Goal: Task Accomplishment & Management: Manage account settings

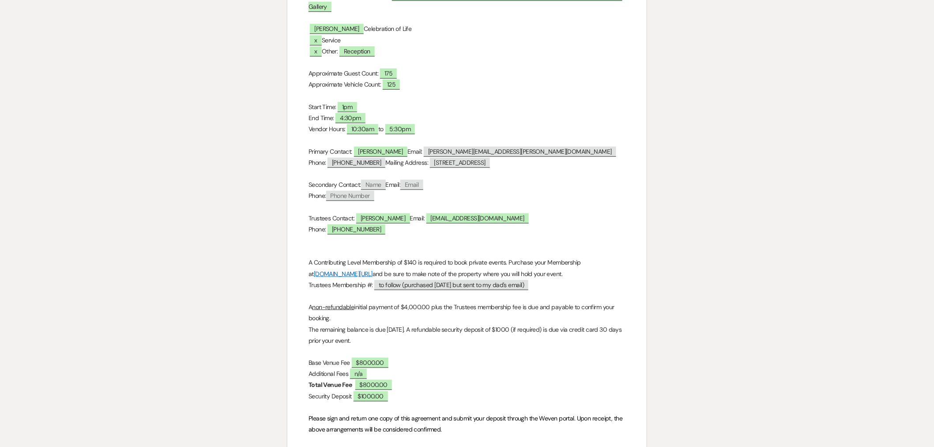
scroll to position [229, 0]
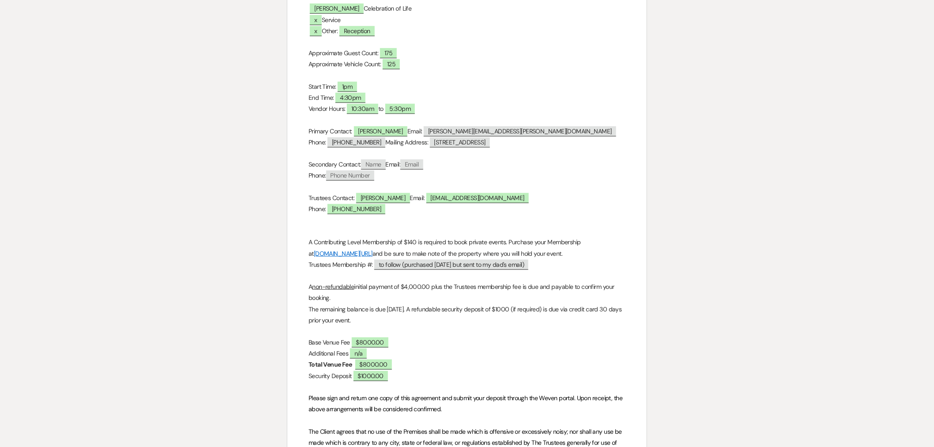
click at [183, 331] on div "Printer Print Add Photo + Insert Field Expand Standard Field Smart Field Signat…" at bounding box center [466, 287] width 635 height 832
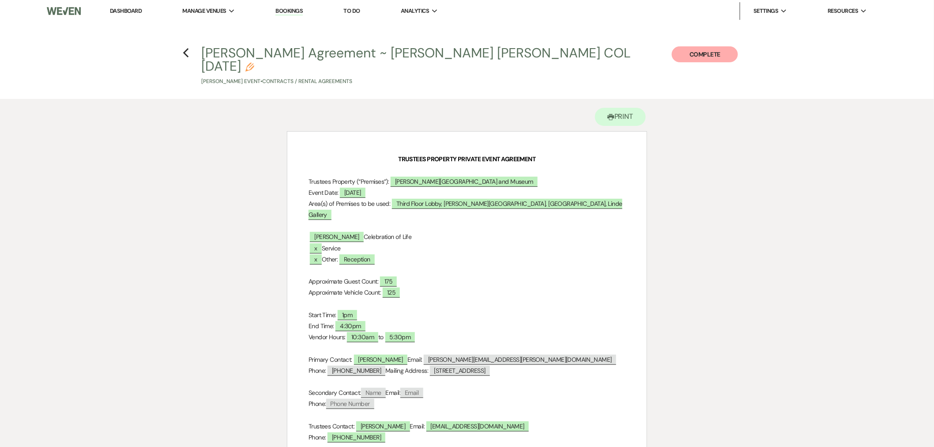
scroll to position [0, 0]
click at [185, 51] on use "button" at bounding box center [186, 54] width 6 height 10
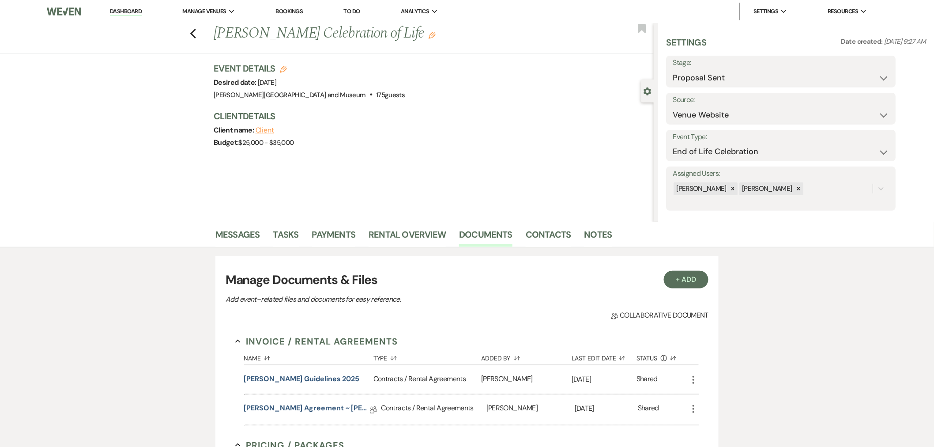
click at [193, 376] on div "Messages Tasks Payments Rental Overview Documents Contacts Notes + Add Manage D…" at bounding box center [467, 417] width 934 height 390
click at [350, 230] on link "Payments" at bounding box center [334, 236] width 44 height 19
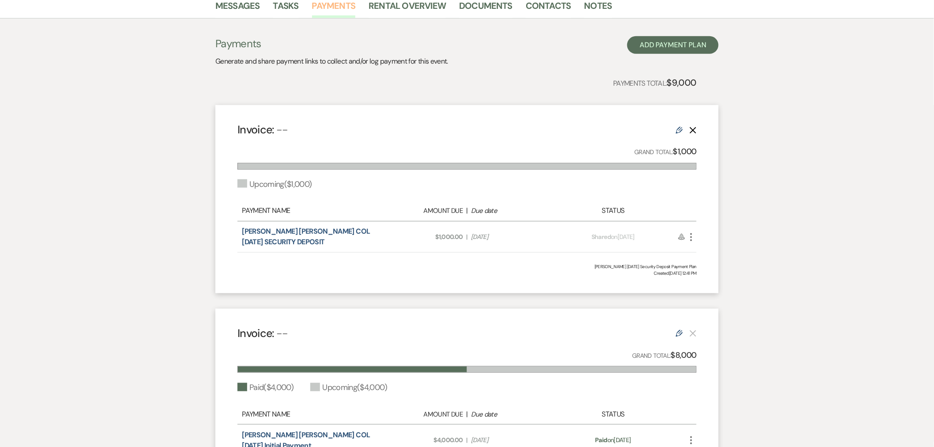
scroll to position [343, 0]
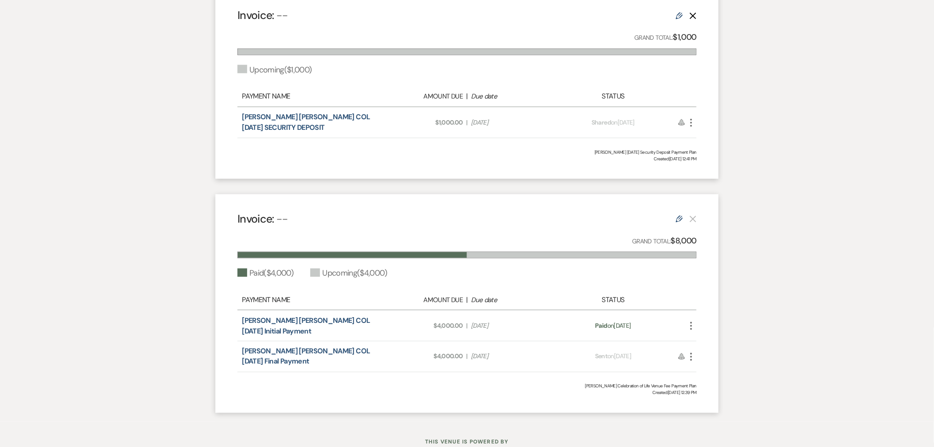
click at [137, 318] on div "Messages Tasks Payments Rental Overview Documents Contacts Notes Payments Gener…" at bounding box center [467, 150] width 934 height 543
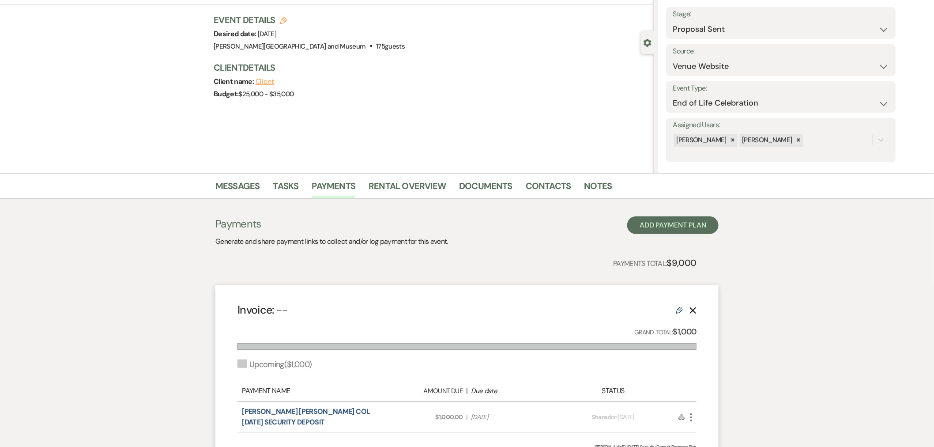
scroll to position [0, 0]
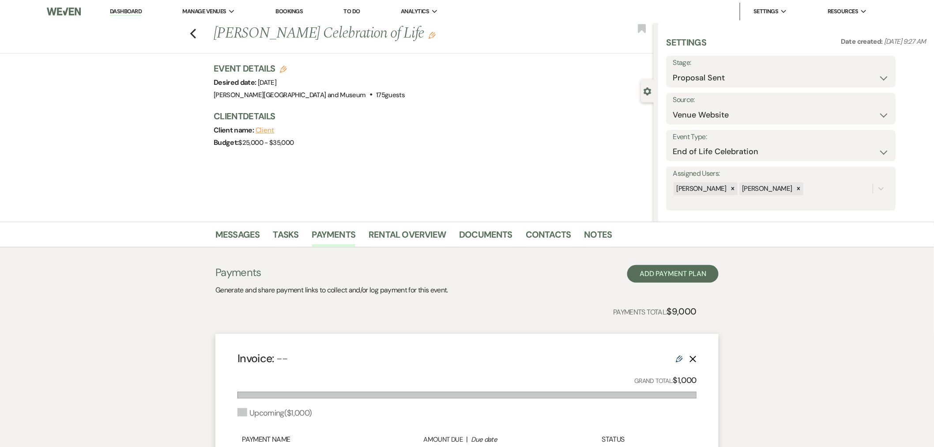
click at [126, 13] on link "Dashboard" at bounding box center [126, 12] width 32 height 8
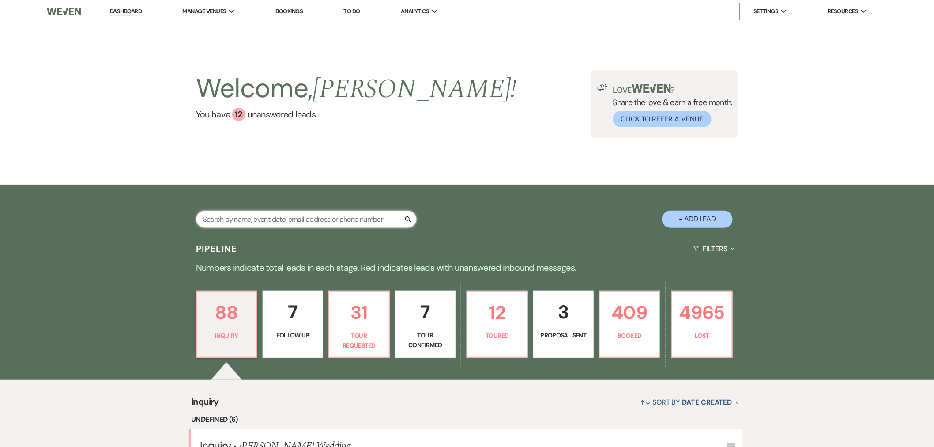
click at [278, 215] on input "text" at bounding box center [306, 218] width 221 height 17
click at [267, 220] on input "text" at bounding box center [306, 218] width 221 height 17
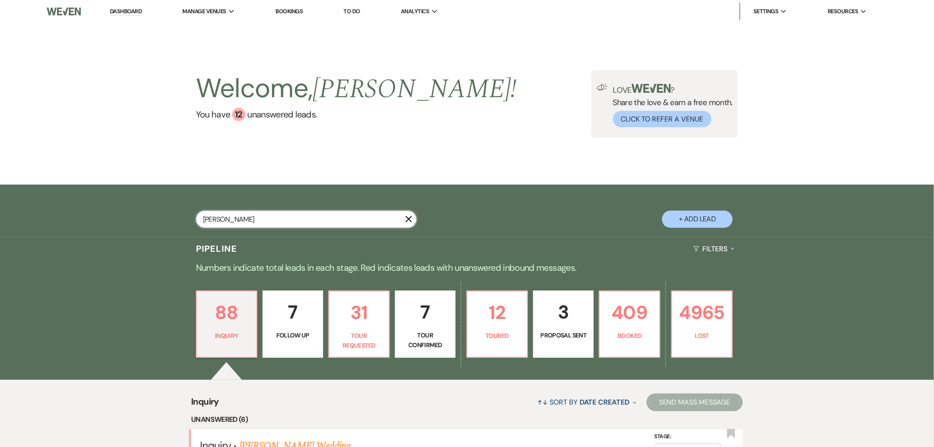
type input "[PERSON_NAME]"
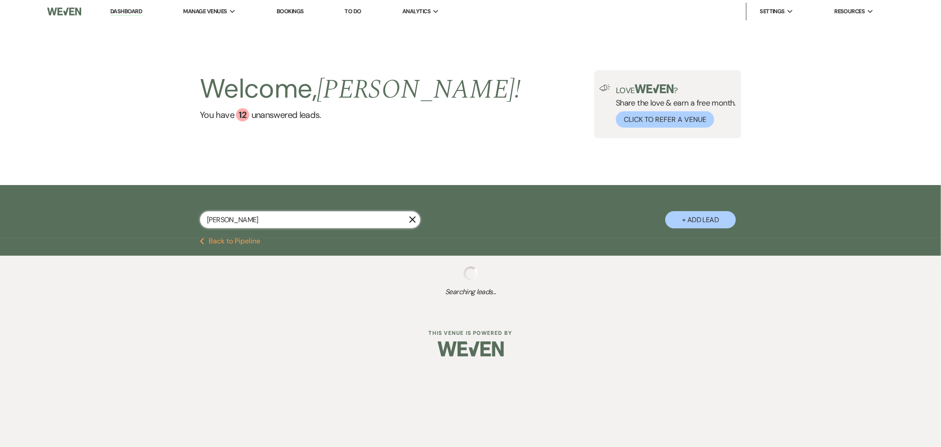
select select "8"
select select "5"
select select "8"
select select "6"
select select "8"
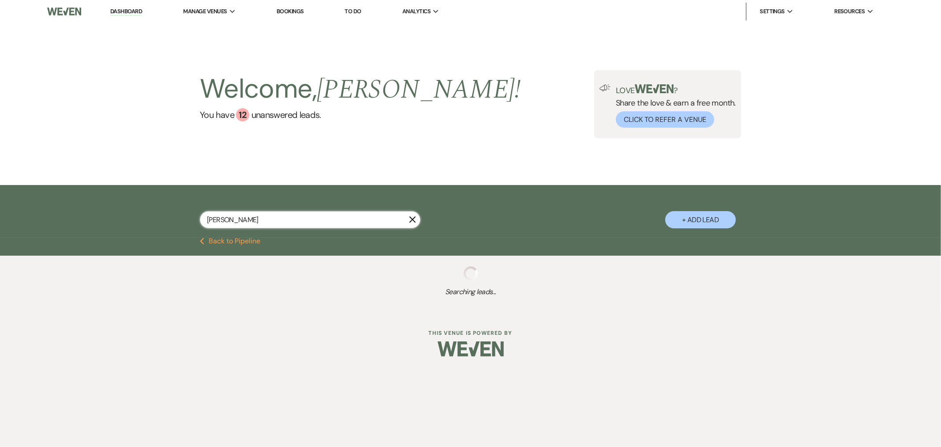
select select "5"
select select "8"
select select "5"
select select "8"
select select "5"
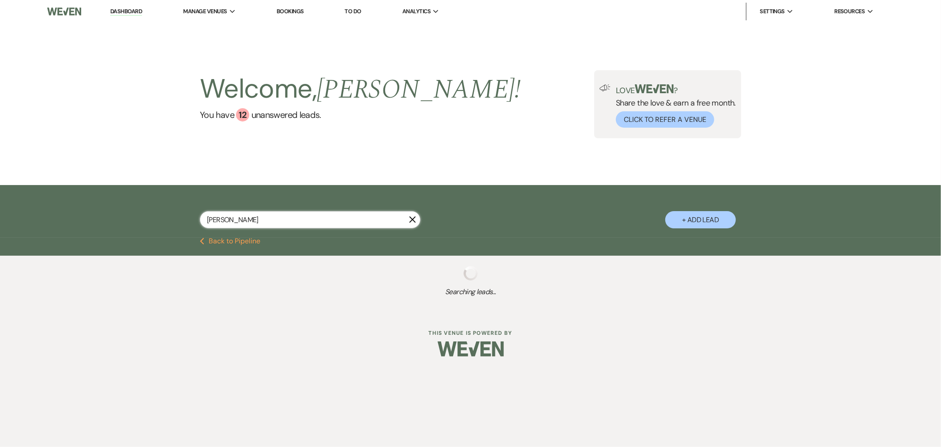
select select "8"
select select "5"
select select "8"
select select "5"
select select "8"
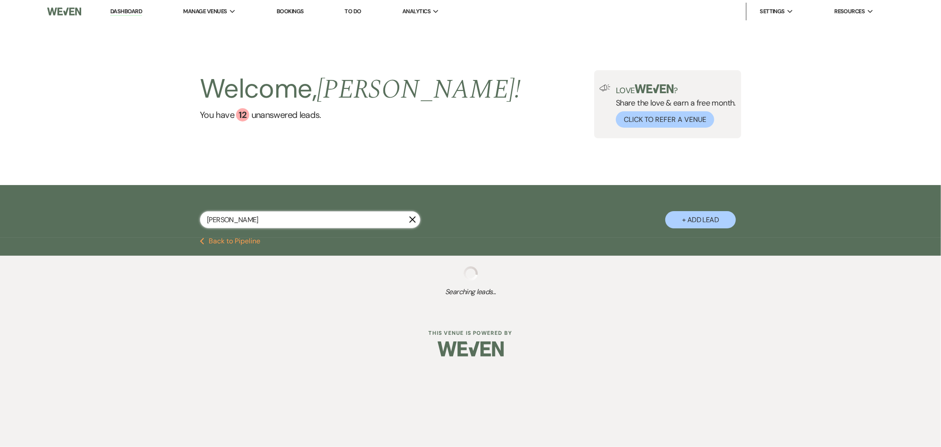
select select "5"
select select "8"
select select "6"
select select "8"
select select "6"
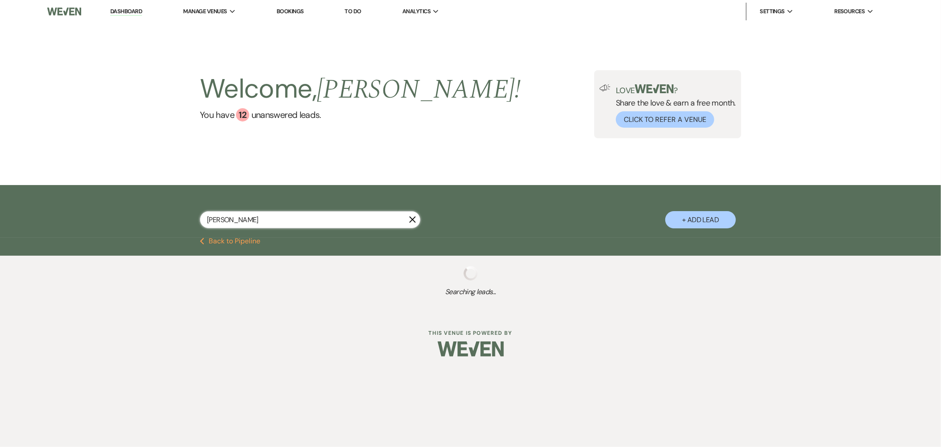
select select "8"
select select "1"
select select "8"
select select "5"
select select "8"
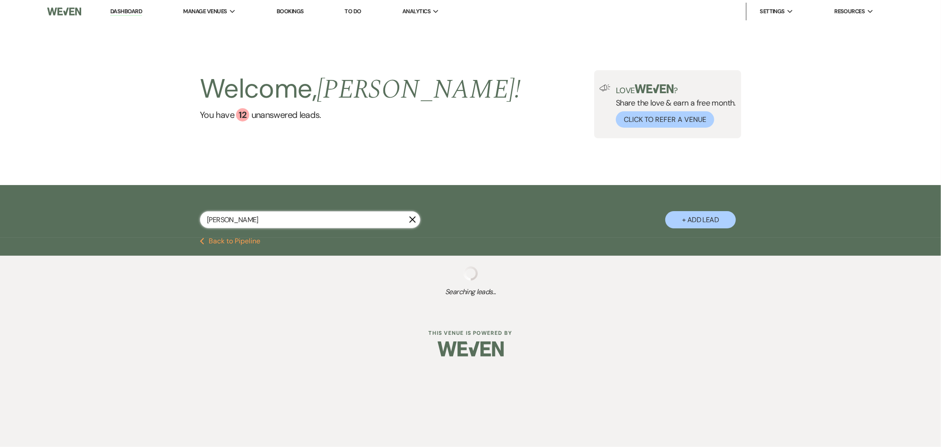
select select "5"
select select "8"
select select "5"
select select "8"
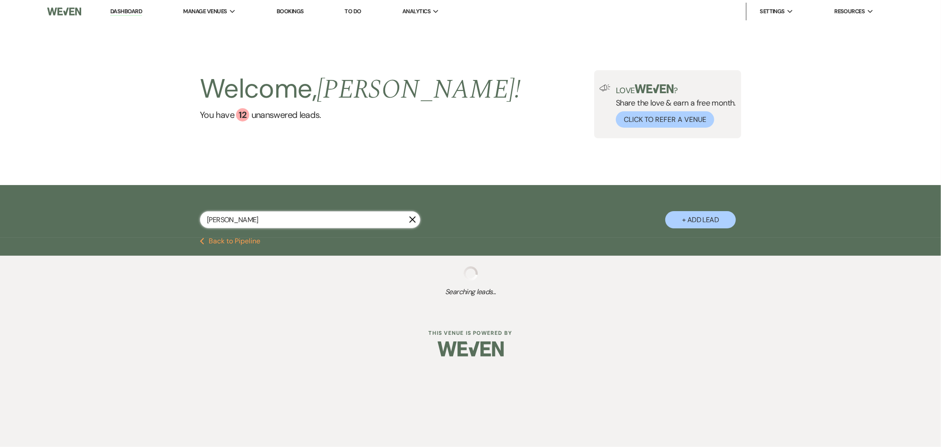
select select "8"
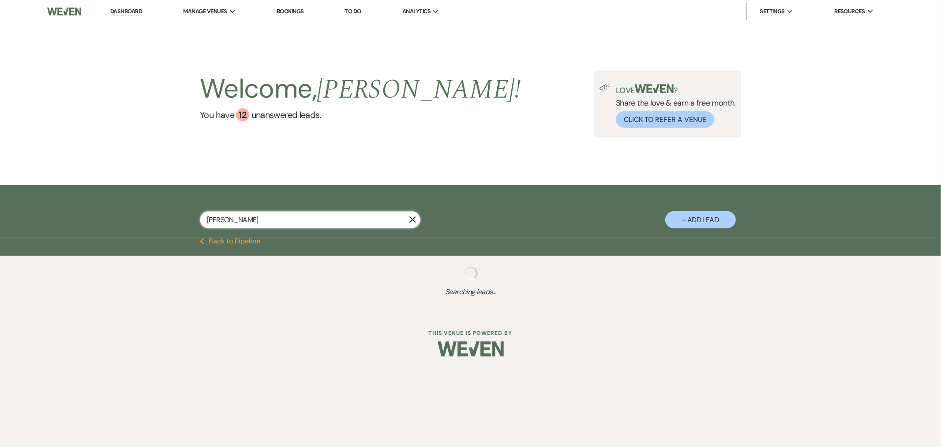
select select "8"
select select "2"
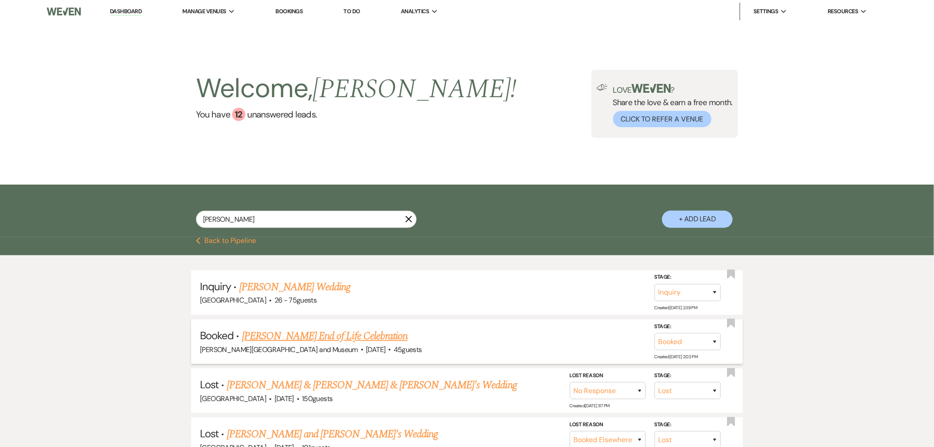
click at [346, 331] on link "[PERSON_NAME] End of Life Celebration" at bounding box center [324, 336] width 165 height 16
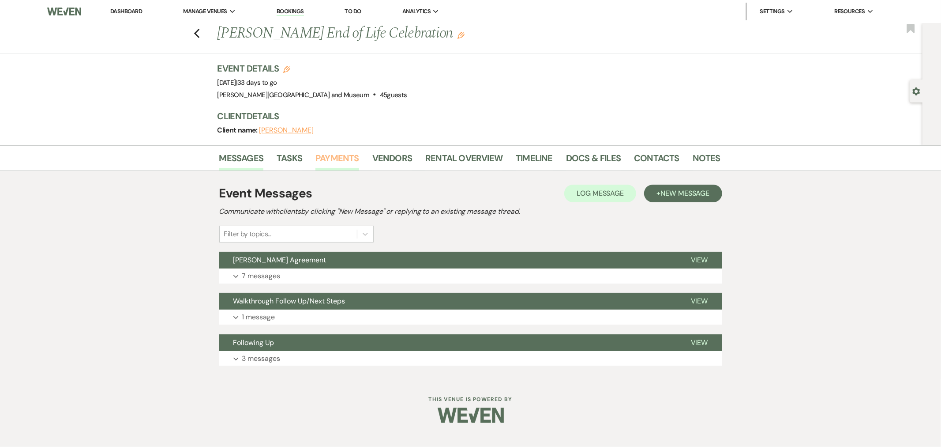
click at [346, 160] on link "Payments" at bounding box center [338, 160] width 44 height 19
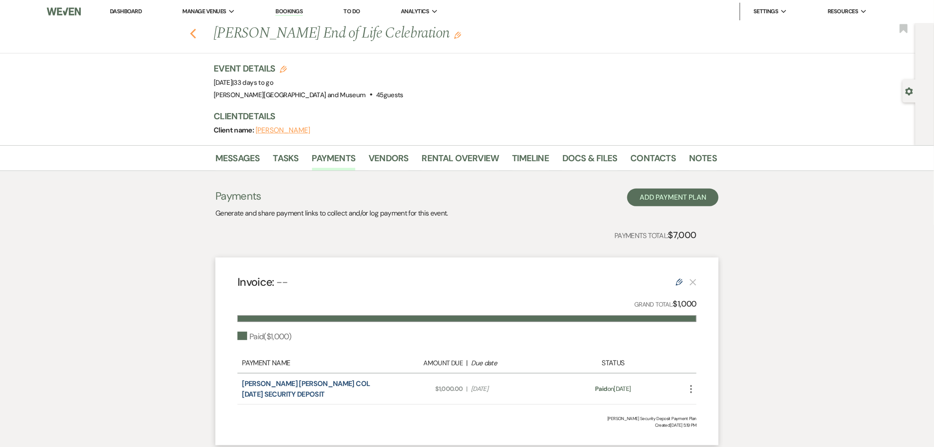
click at [195, 32] on icon "Previous" at bounding box center [193, 33] width 7 height 11
select select "8"
select select "5"
select select "8"
select select "6"
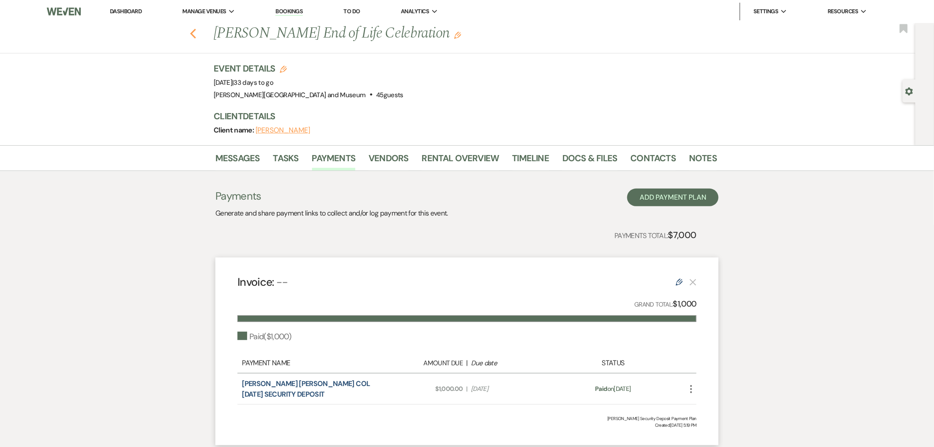
select select "8"
select select "5"
select select "8"
select select "5"
select select "8"
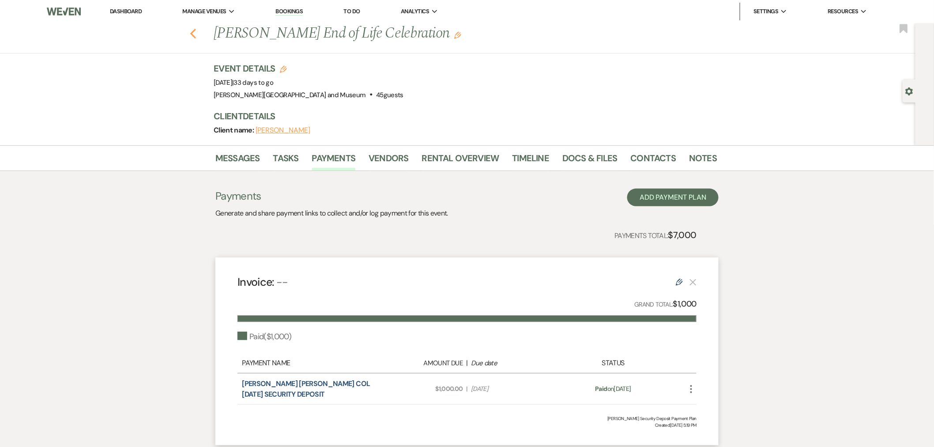
select select "5"
select select "8"
select select "5"
select select "8"
select select "5"
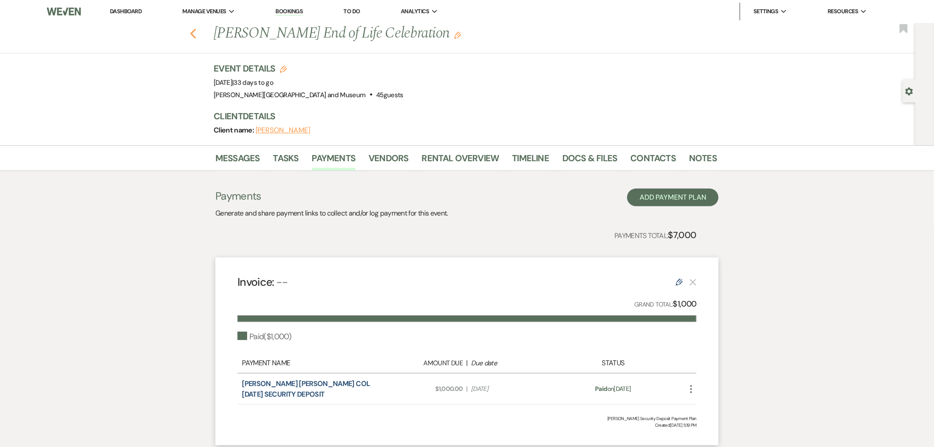
select select "8"
select select "5"
select select "8"
select select "6"
select select "8"
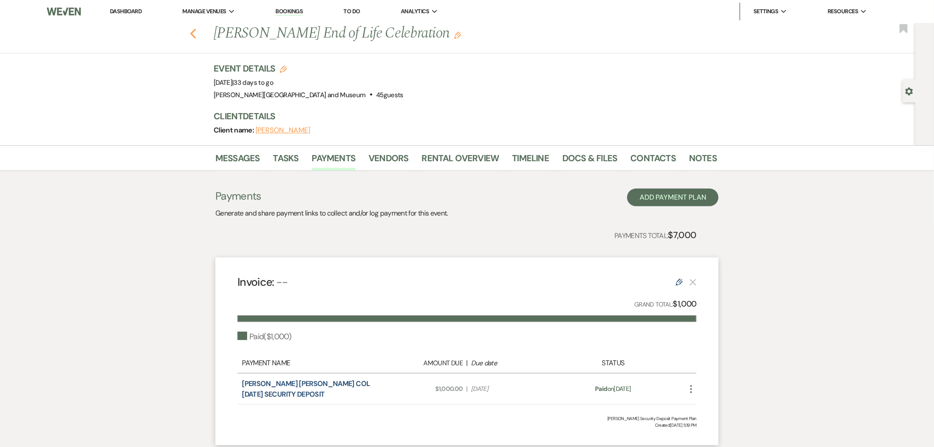
select select "6"
select select "8"
select select "1"
select select "8"
select select "5"
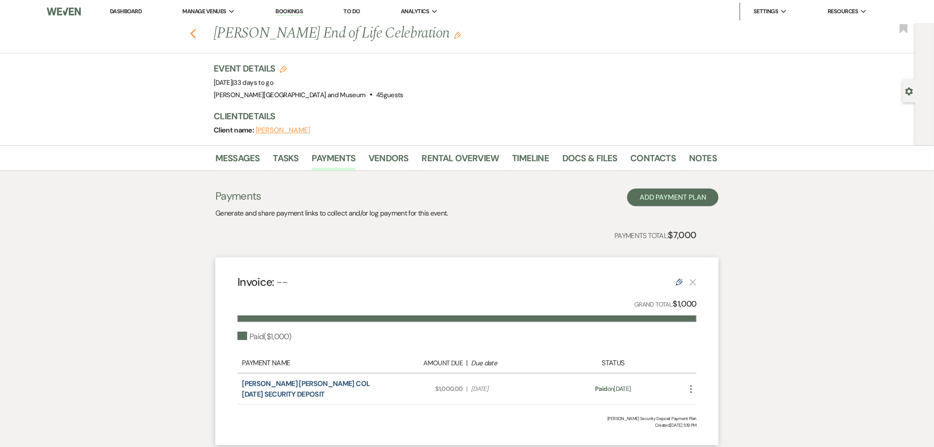
select select "8"
select select "5"
select select "8"
select select "5"
select select "8"
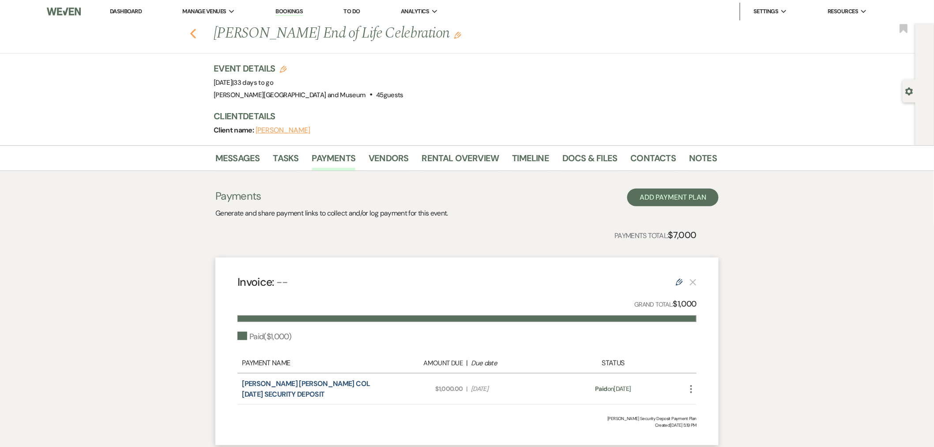
select select "8"
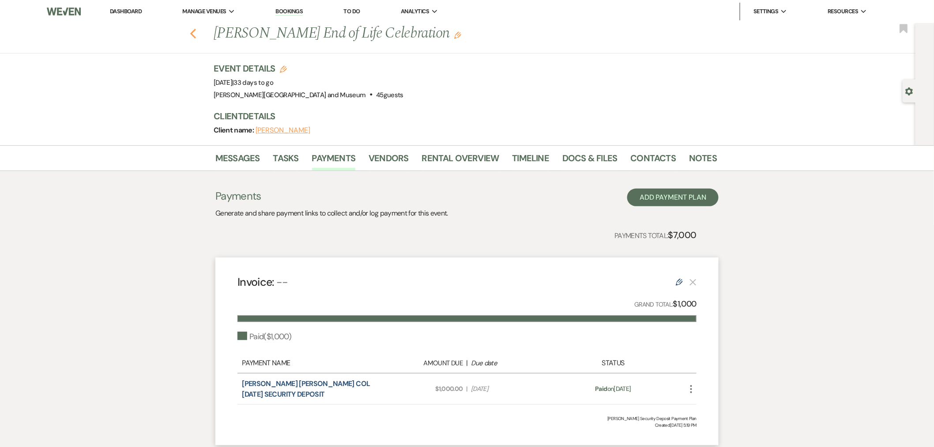
select select "8"
select select "2"
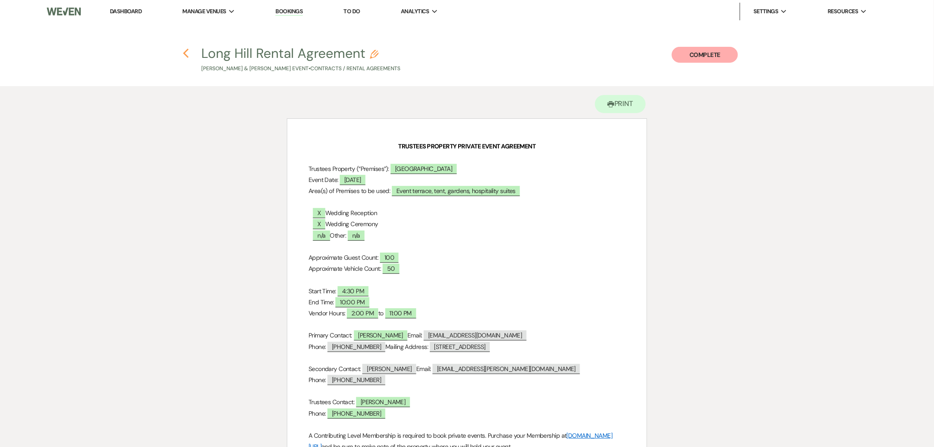
click at [184, 53] on icon "Previous" at bounding box center [186, 53] width 7 height 11
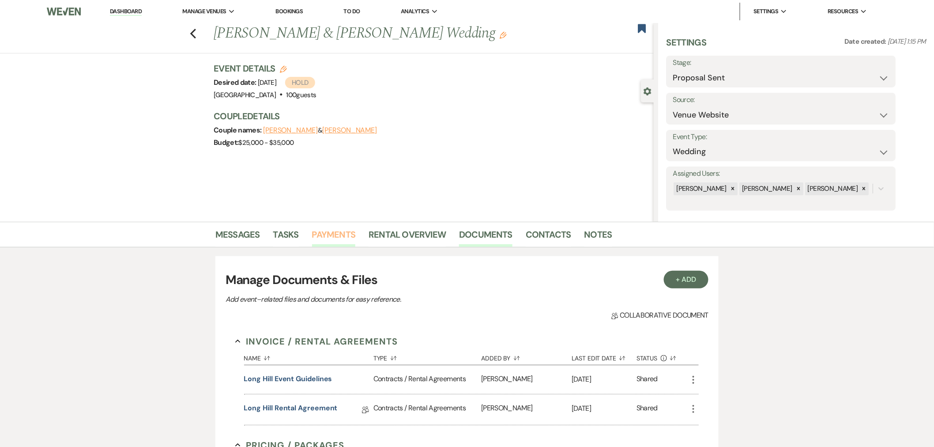
click at [322, 232] on link "Payments" at bounding box center [334, 236] width 44 height 19
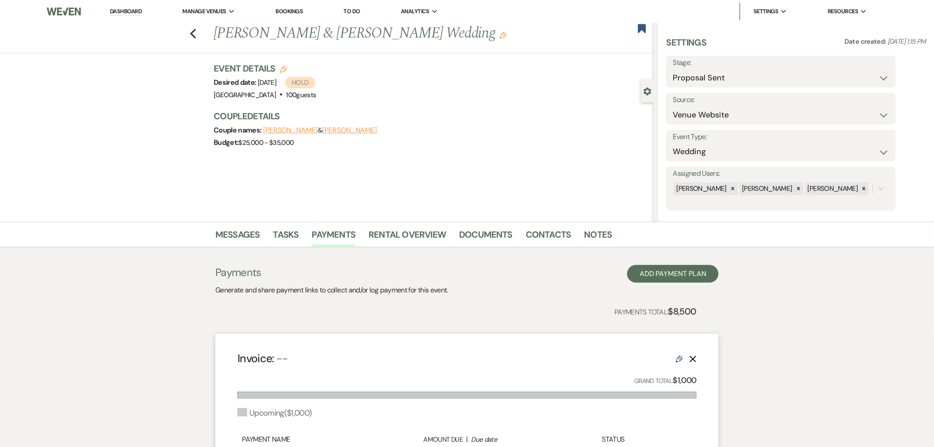
drag, startPoint x: 284, startPoint y: 10, endPoint x: 285, endPoint y: 19, distance: 8.9
click at [284, 9] on link "Bookings" at bounding box center [288, 12] width 27 height 8
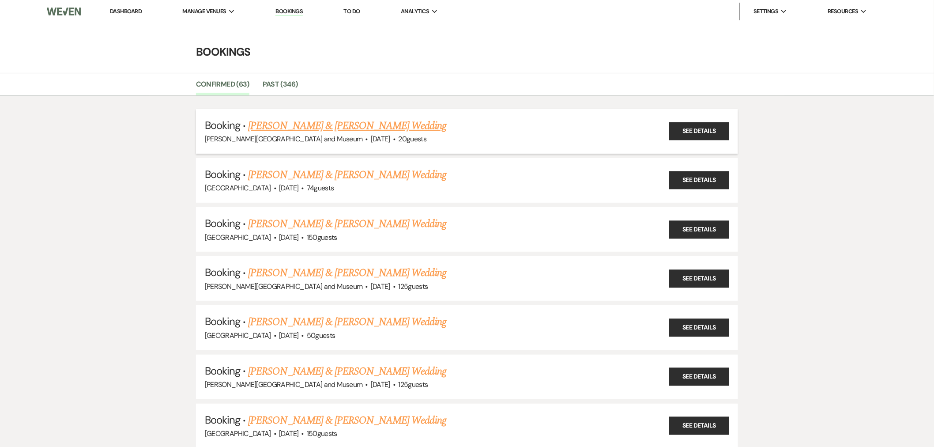
click at [349, 125] on link "Ilan Gold & Julia Hidu's Wedding" at bounding box center [347, 126] width 198 height 16
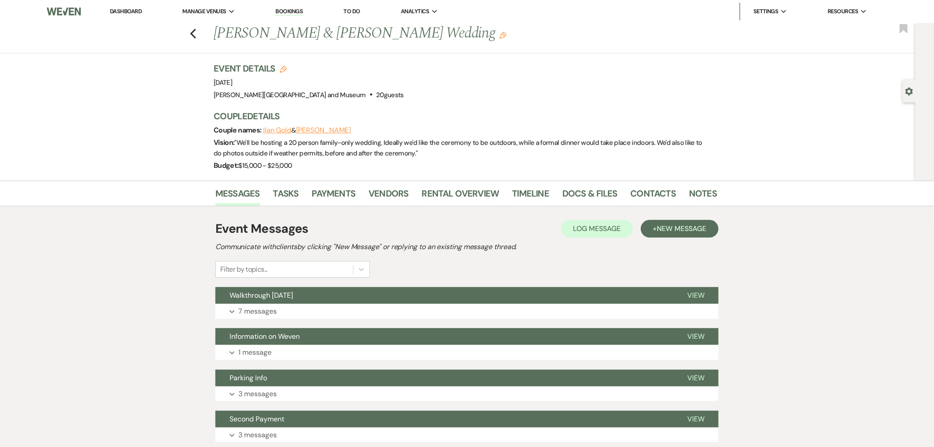
click at [910, 91] on icon "Gear" at bounding box center [909, 91] width 8 height 8
select select "5"
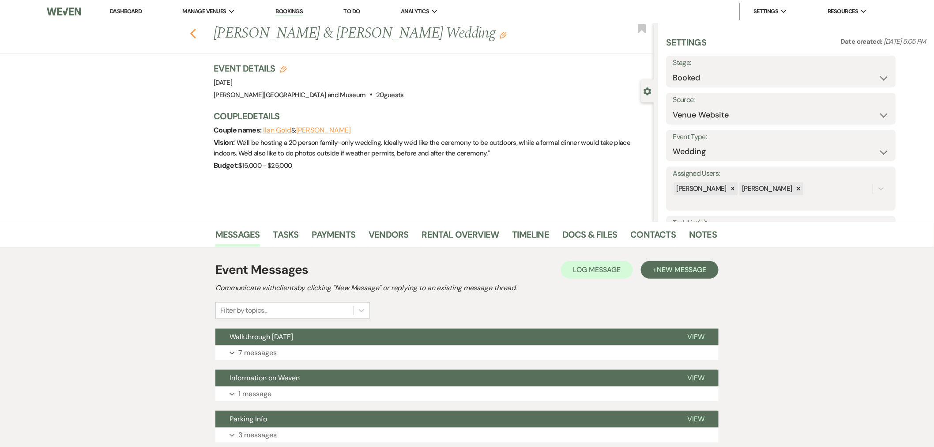
click at [194, 33] on icon "Previous" at bounding box center [193, 33] width 7 height 11
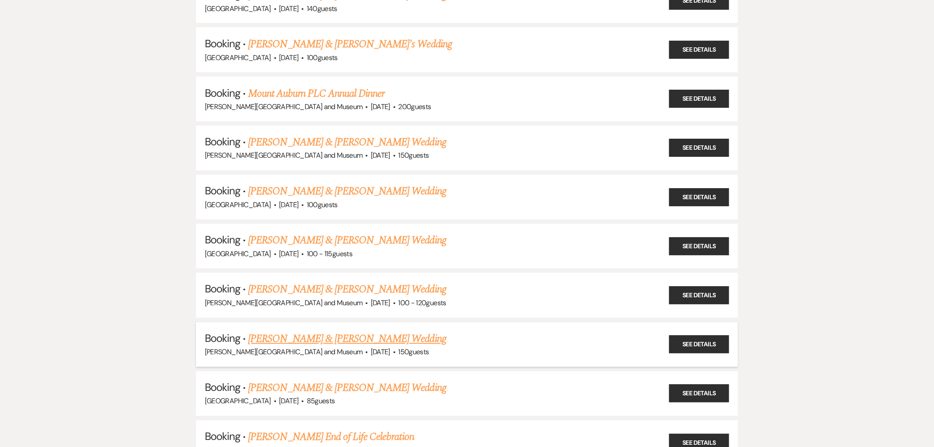
scroll to position [686, 0]
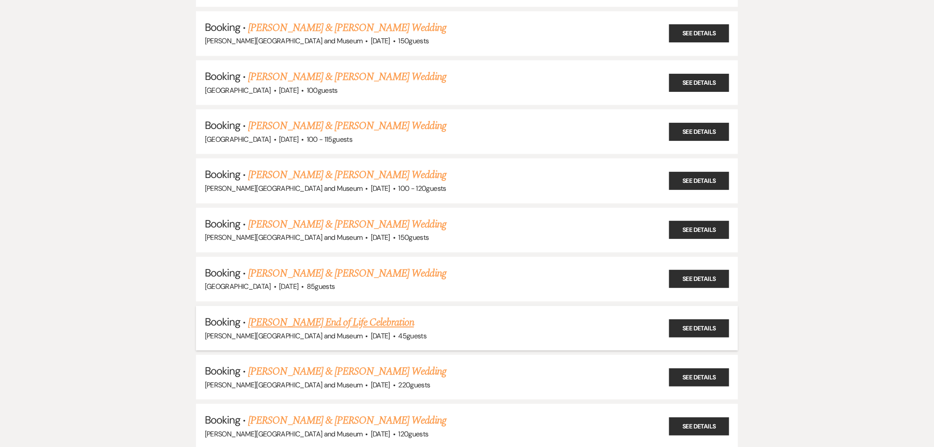
click at [368, 315] on link "[PERSON_NAME] End of Life Celebration" at bounding box center [330, 323] width 165 height 16
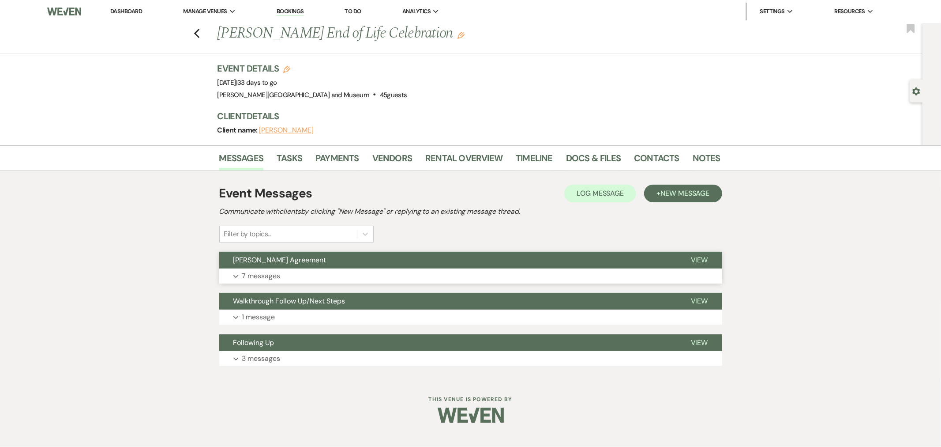
click at [343, 271] on button "Expand 7 messages" at bounding box center [470, 275] width 503 height 15
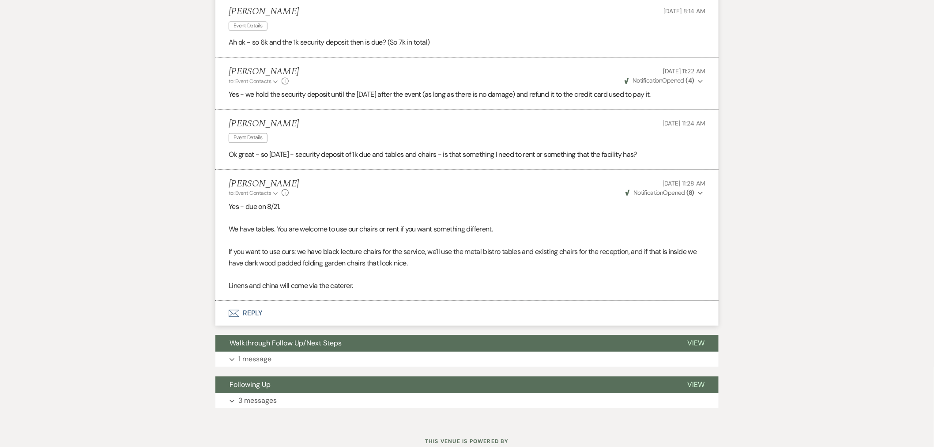
scroll to position [786, 0]
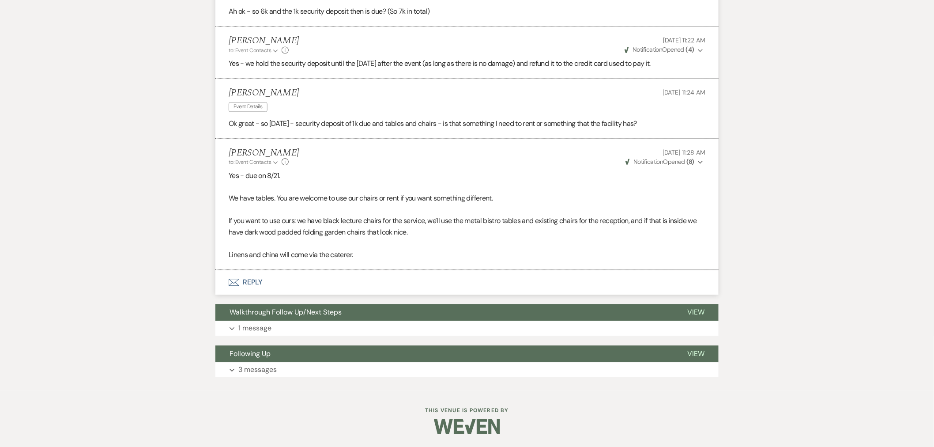
click at [345, 313] on button "Walkthrough Follow Up/Next Steps" at bounding box center [444, 312] width 458 height 17
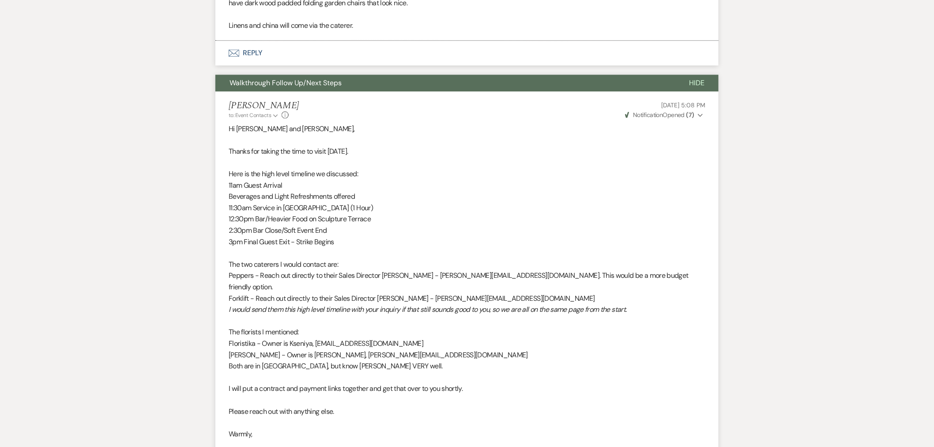
scroll to position [1130, 0]
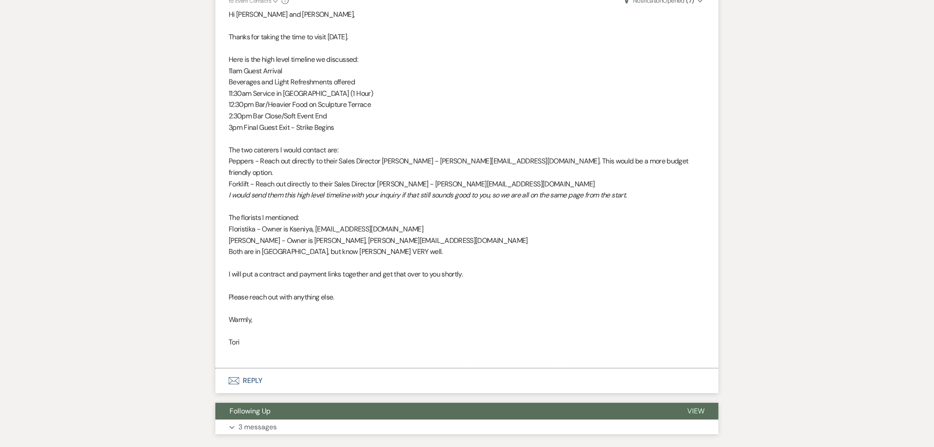
click at [319, 405] on button "Following Up" at bounding box center [444, 410] width 458 height 17
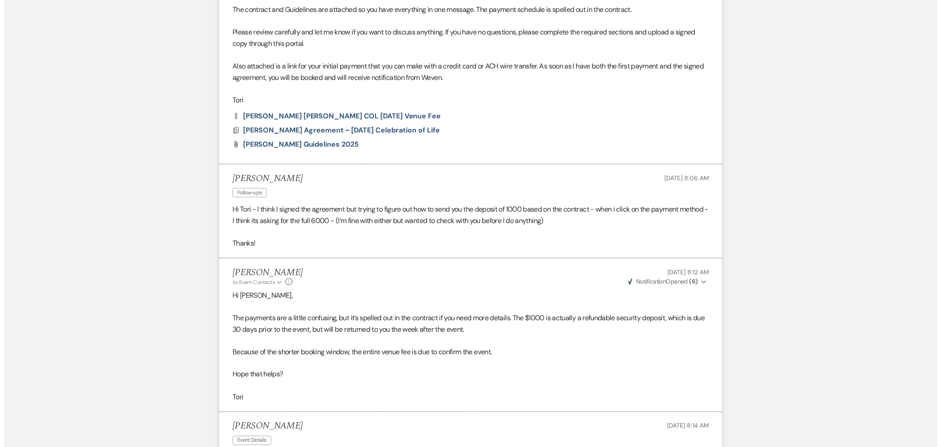
scroll to position [0, 0]
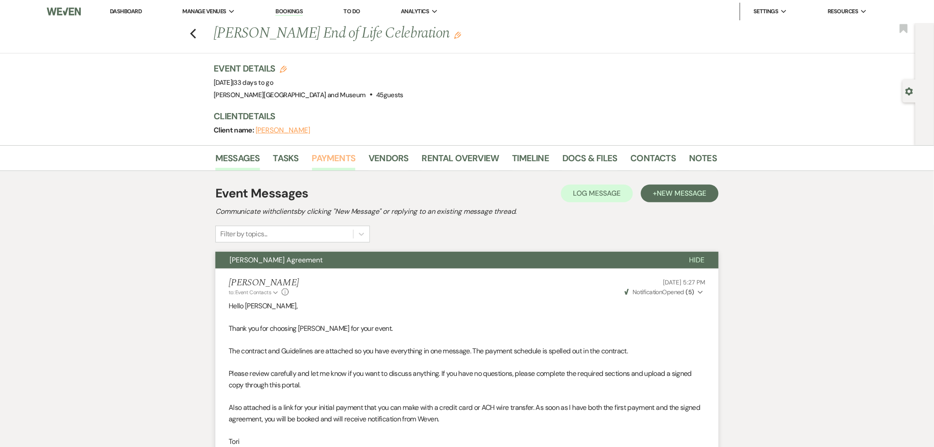
click at [336, 152] on link "Payments" at bounding box center [334, 160] width 44 height 19
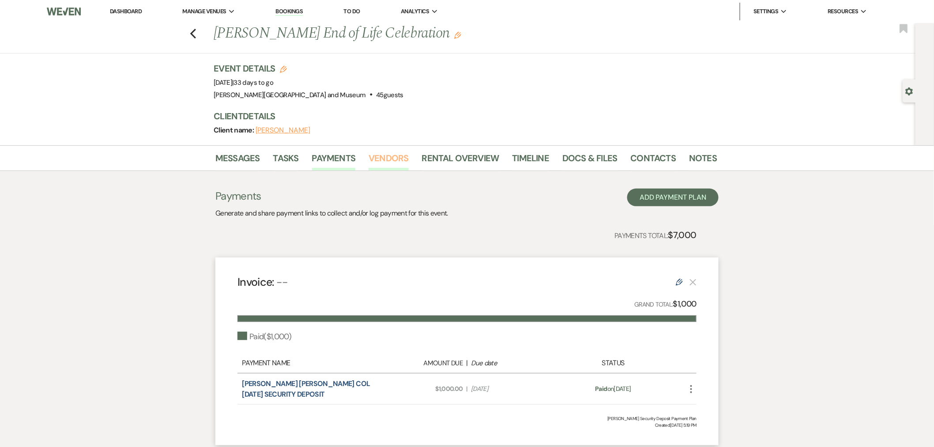
click at [390, 152] on link "Vendors" at bounding box center [388, 160] width 40 height 19
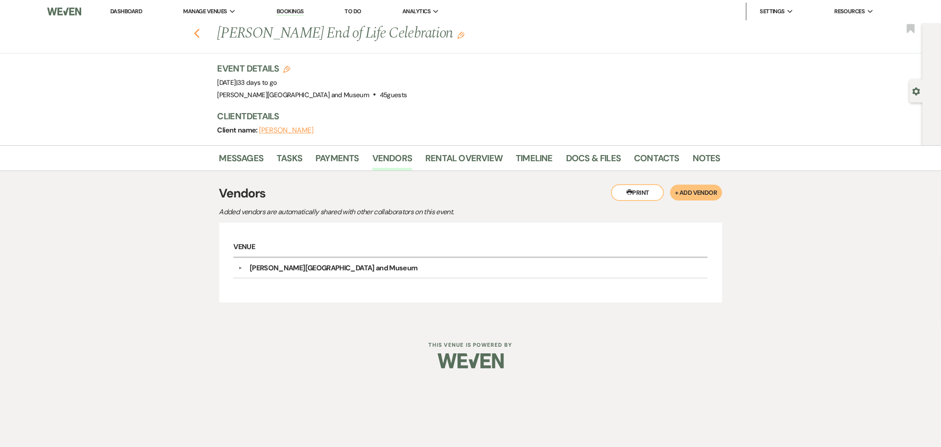
drag, startPoint x: 192, startPoint y: 27, endPoint x: 197, endPoint y: 29, distance: 5.3
click at [195, 27] on div "Previous Aaron Kyle Olmstead's End of Life Celebration Edit Bookmark" at bounding box center [459, 38] width 927 height 30
click at [197, 29] on icon "Previous" at bounding box center [197, 33] width 7 height 11
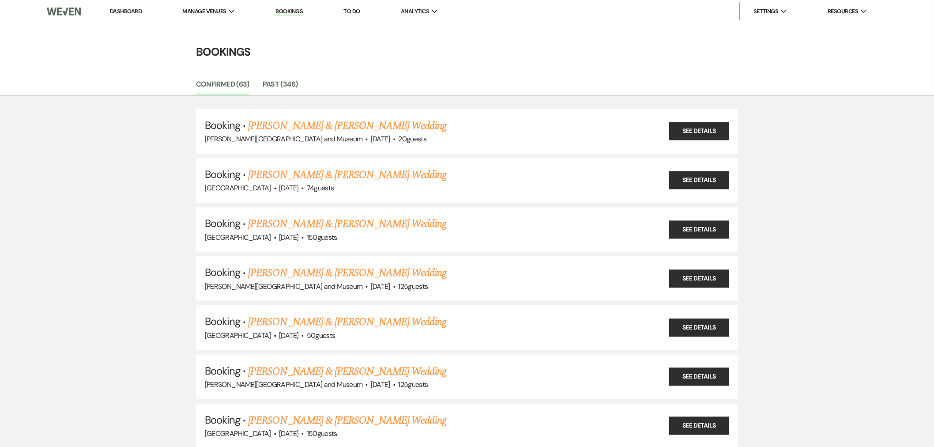
click at [60, 11] on img at bounding box center [64, 11] width 34 height 19
click at [778, 28] on li "Host Profile" at bounding box center [797, 29] width 79 height 9
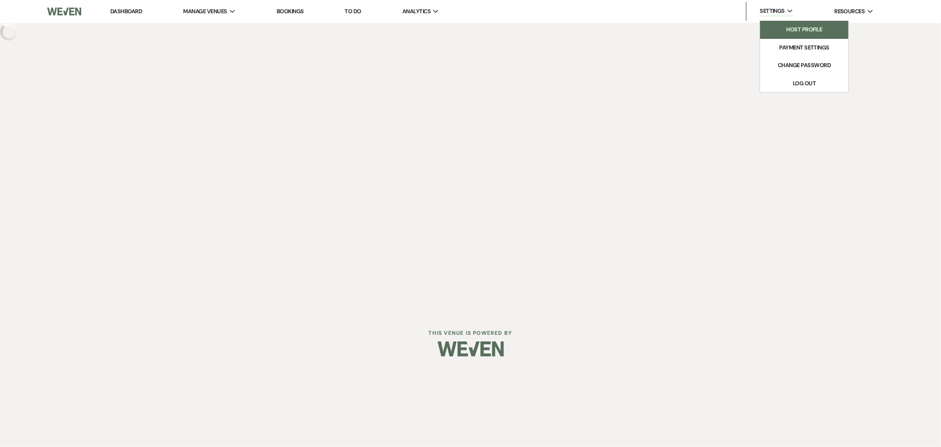
select select "personal"
select select "false"
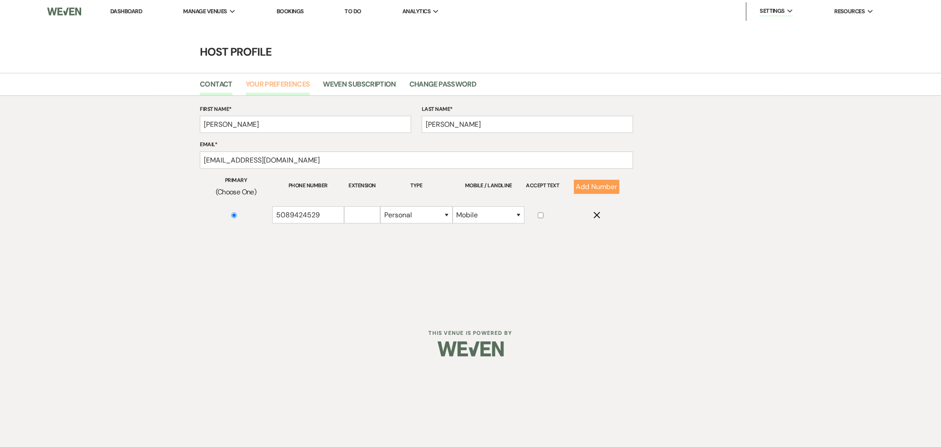
click at [293, 81] on link "Your Preferences" at bounding box center [278, 87] width 64 height 17
select select "2"
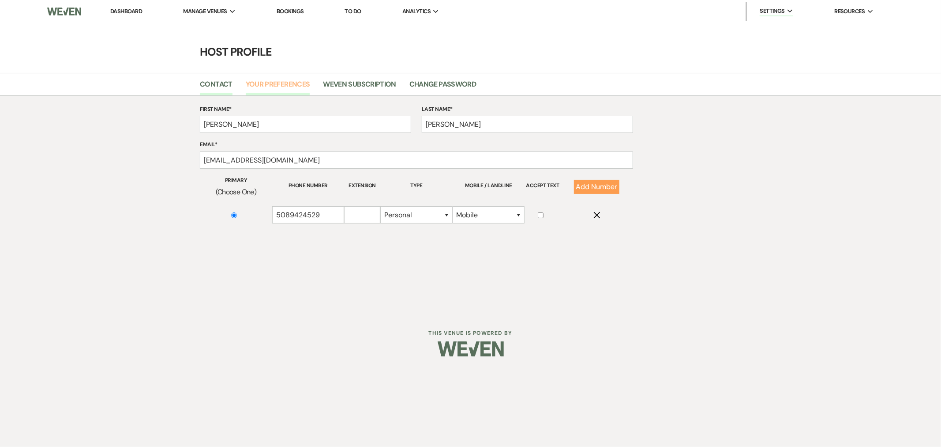
select select "2"
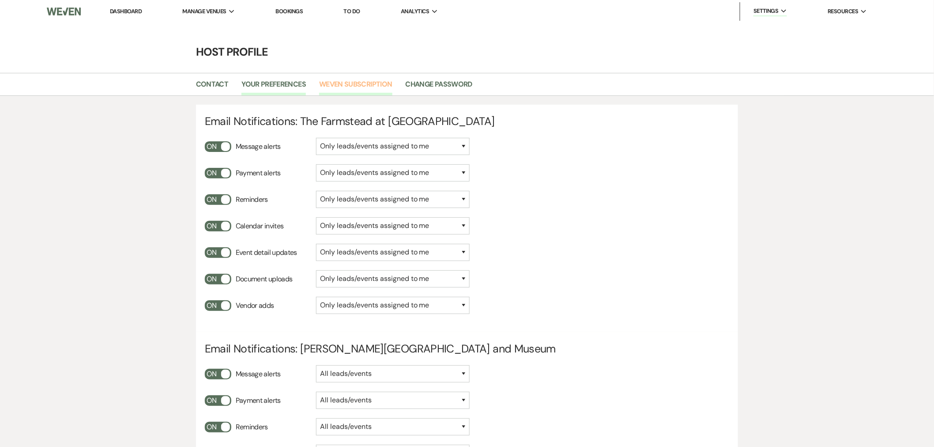
click at [360, 84] on link "Weven Subscription" at bounding box center [355, 87] width 73 height 17
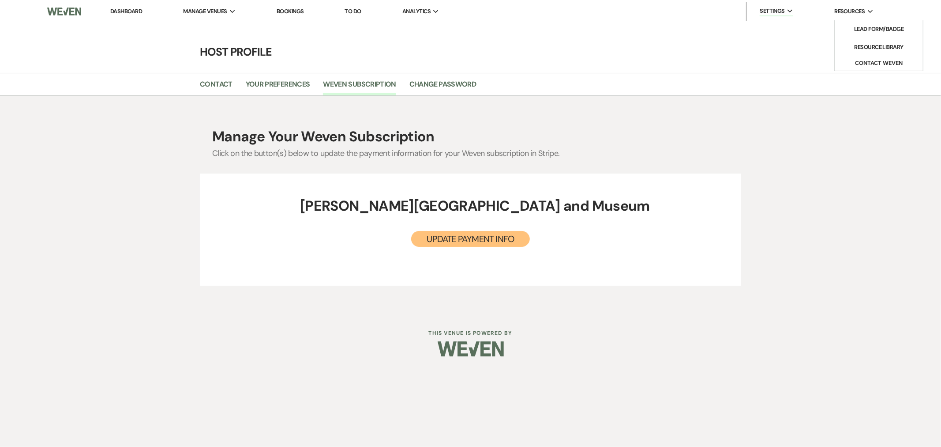
click at [868, 10] on use at bounding box center [870, 11] width 5 height 3
click at [281, 84] on link "Your Preferences" at bounding box center [278, 87] width 64 height 17
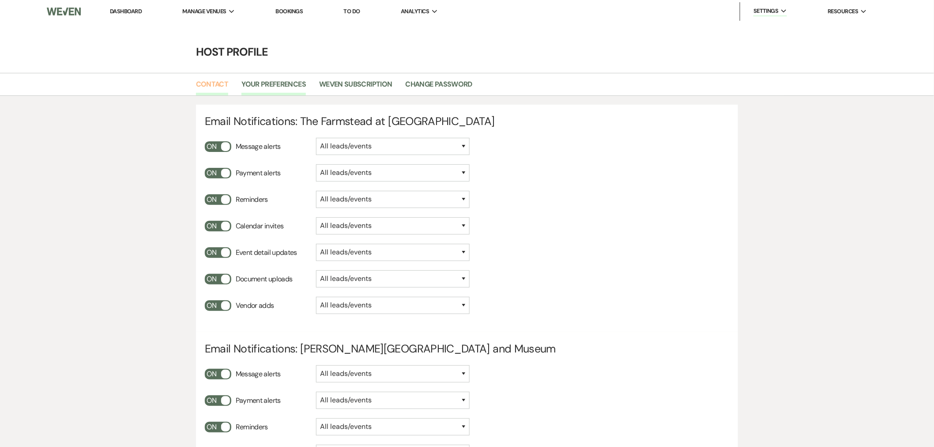
click at [220, 84] on link "Contact" at bounding box center [212, 87] width 33 height 17
select select "personal"
select select "false"
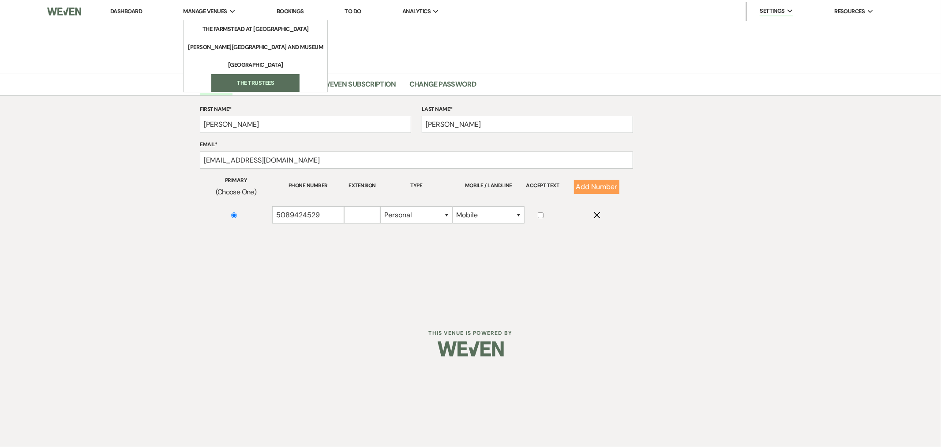
click at [243, 79] on li "The Trustees" at bounding box center [255, 83] width 79 height 9
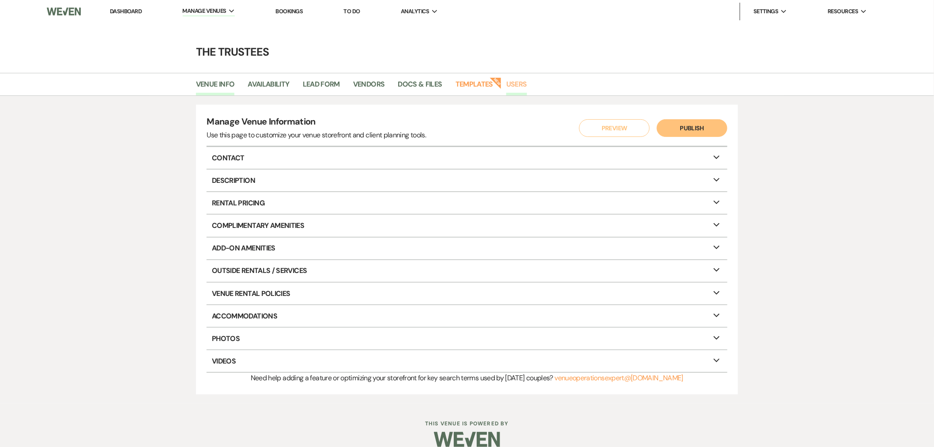
click at [526, 83] on link "Users" at bounding box center [516, 87] width 21 height 17
